Goal: Find specific page/section: Find specific page/section

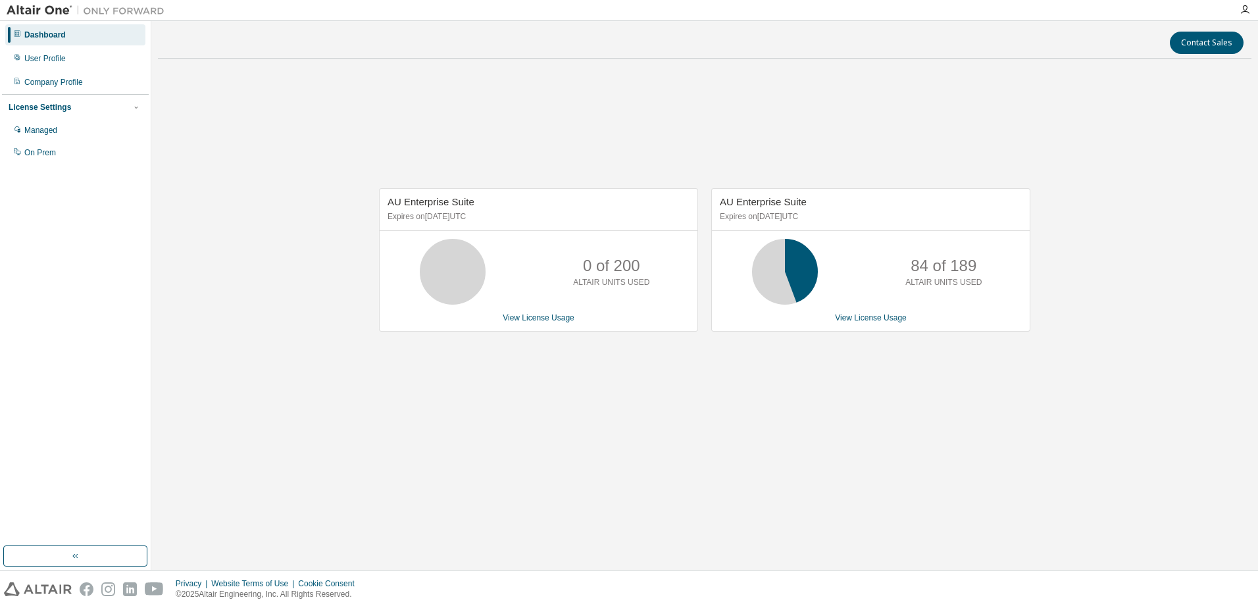
click at [654, 518] on div "Contact Sales AU Enterprise Suite Expires on [DATE] UTC 0 of 200 ALTAIR UNITS U…" at bounding box center [704, 295] width 1093 height 535
click at [769, 459] on div "AU Enterprise Suite Expires on [DATE] UTC 0 of 200 ALTAIR UNITS USED View Licen…" at bounding box center [704, 266] width 1093 height 395
click at [46, 159] on div "On Prem" at bounding box center [75, 152] width 140 height 21
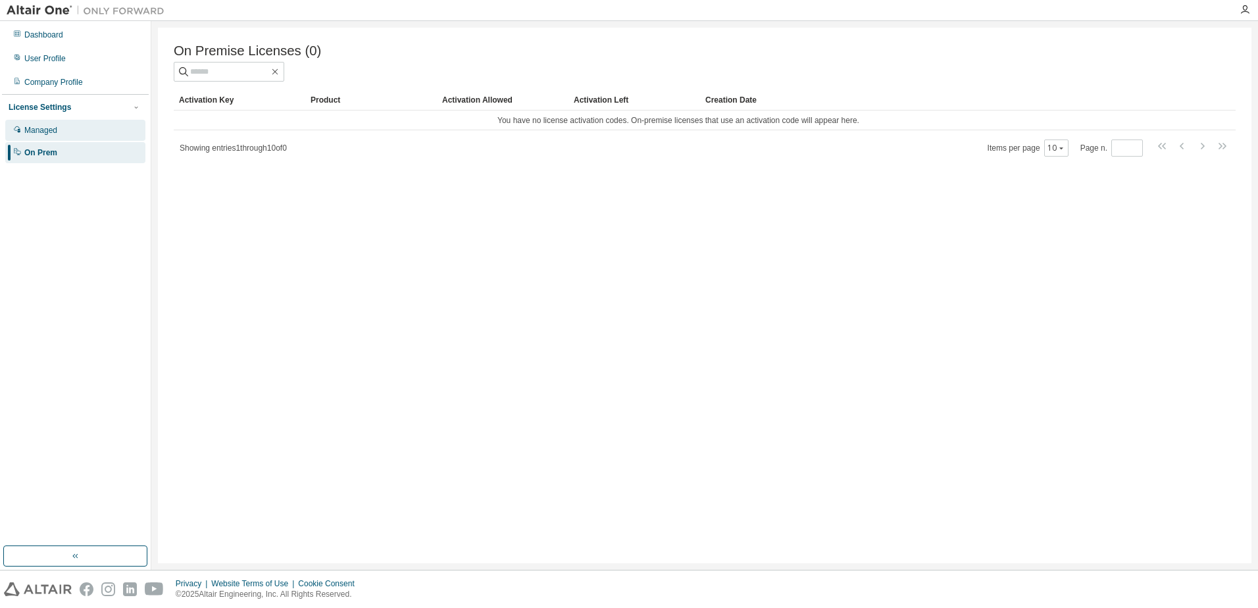
click at [53, 138] on div "Managed" at bounding box center [75, 130] width 140 height 21
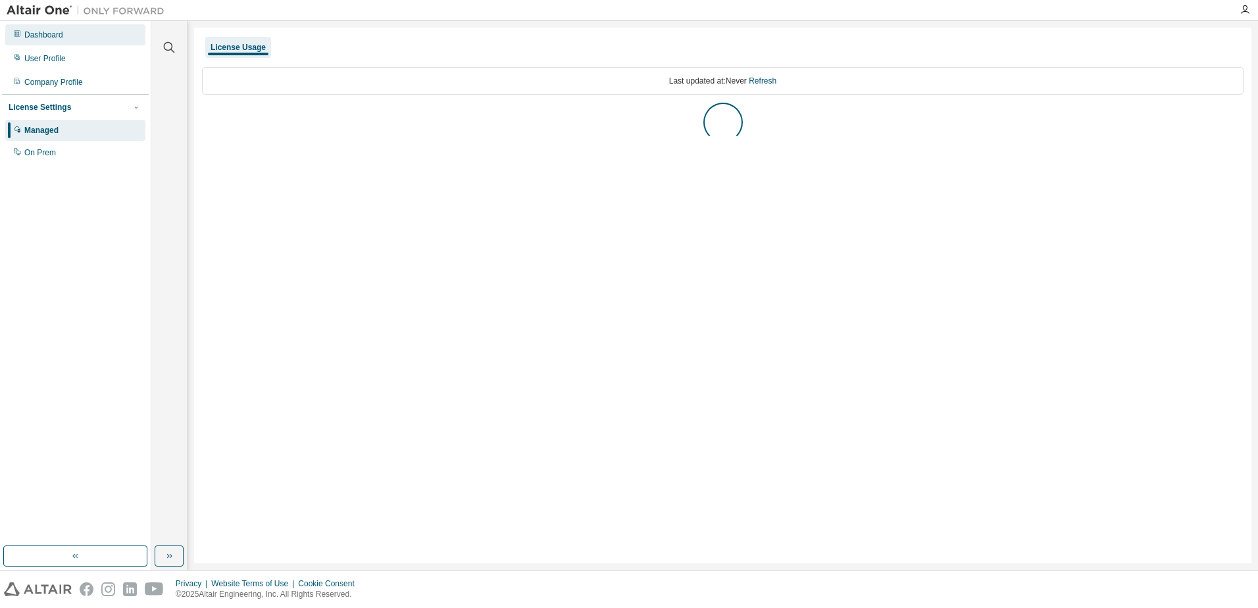
click at [57, 36] on div "Dashboard" at bounding box center [43, 35] width 39 height 11
